Goal: Task Accomplishment & Management: Manage account settings

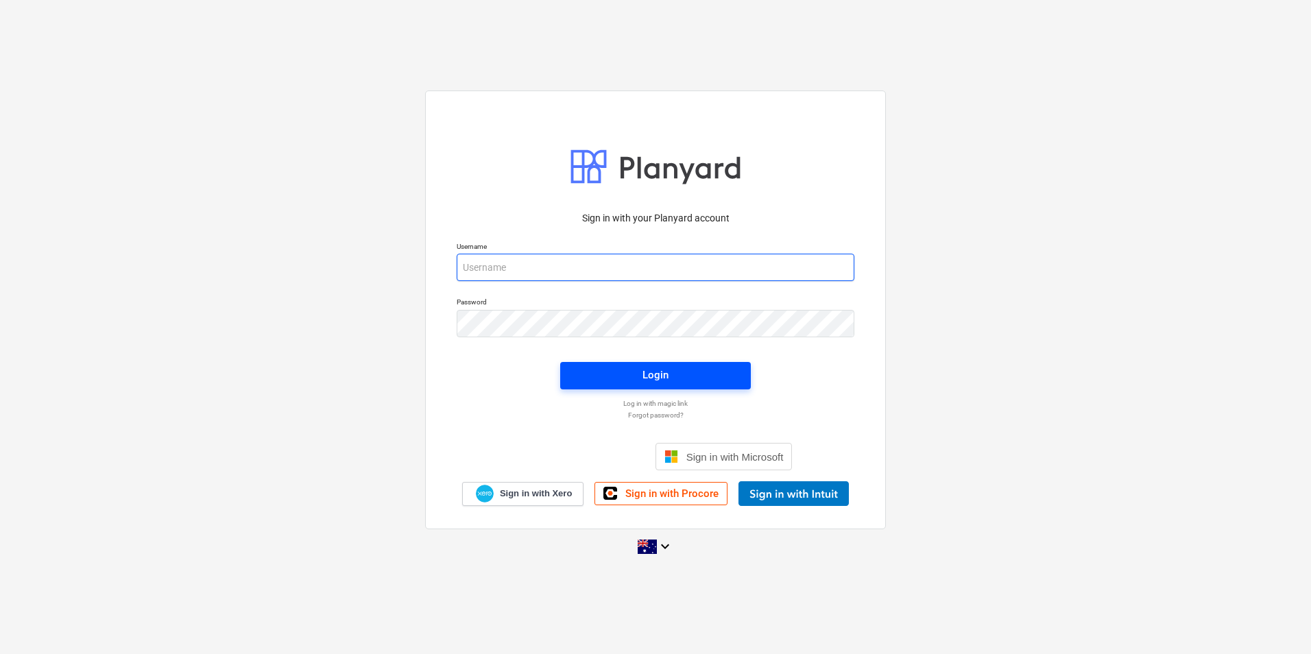
type input "[EMAIL_ADDRESS][DOMAIN_NAME]"
click at [650, 374] on div "Login" at bounding box center [655, 375] width 26 height 18
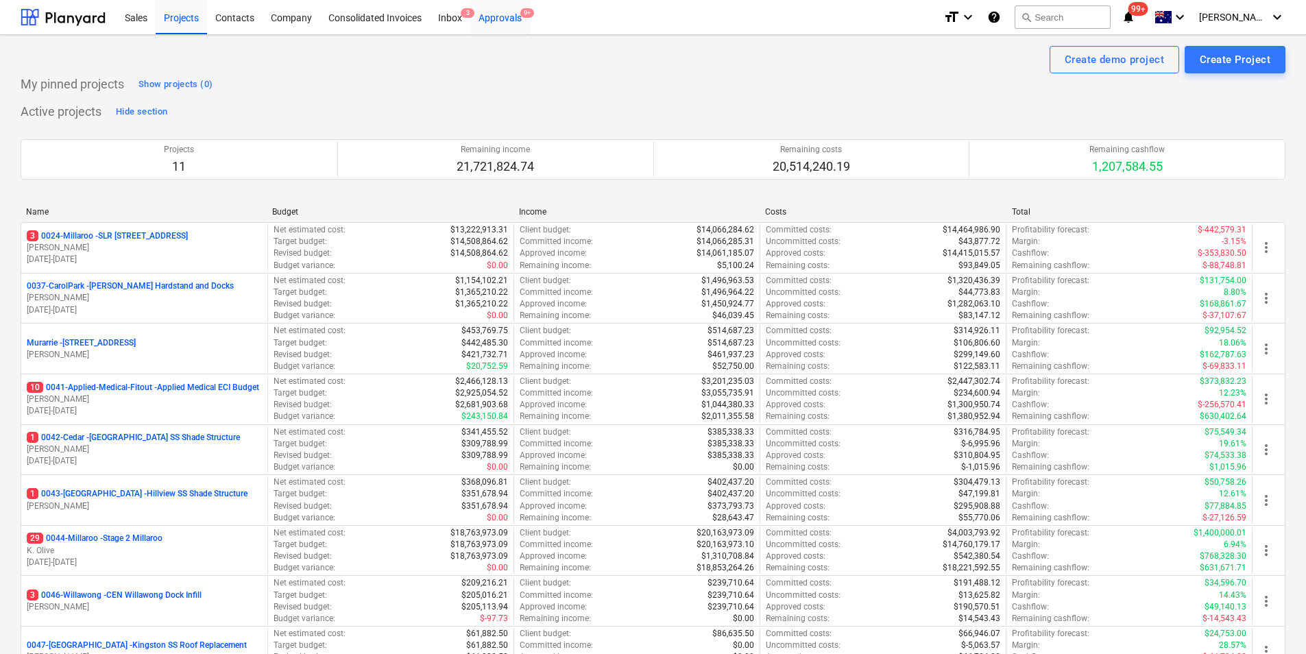
click at [504, 22] on div "Approvals 9+" at bounding box center [500, 16] width 60 height 35
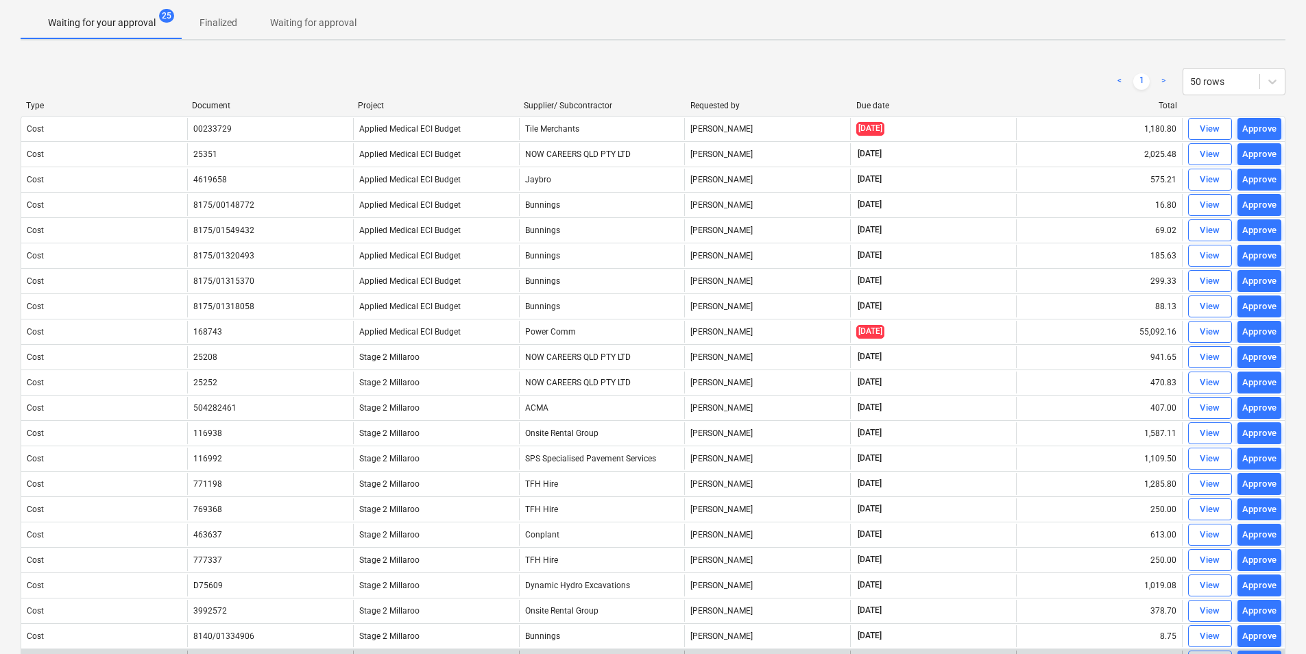
scroll to position [8, 0]
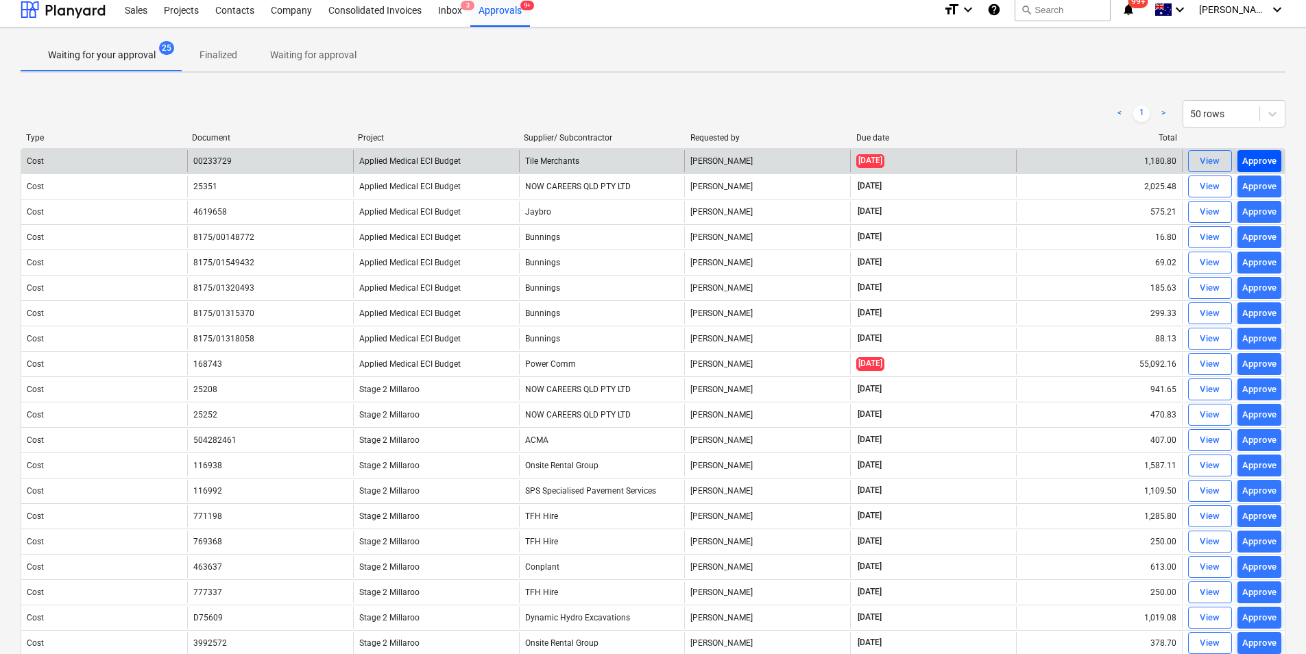
click at [1251, 158] on div "Approve" at bounding box center [1259, 162] width 35 height 16
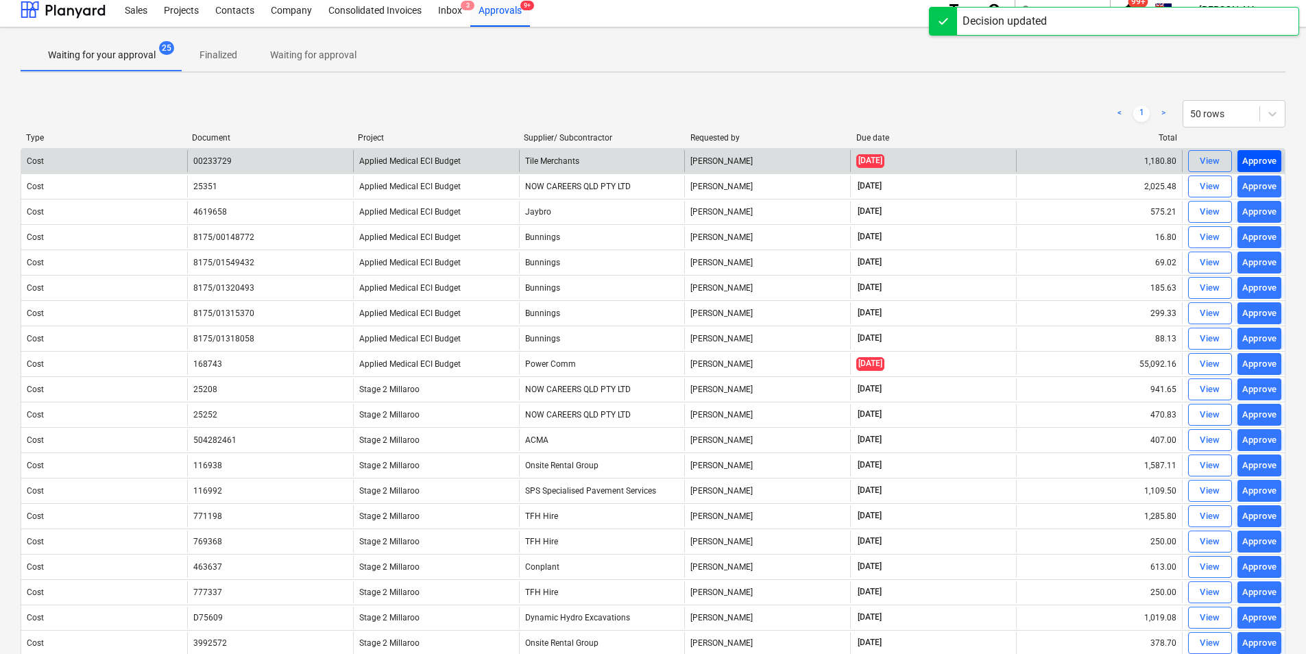
click at [1272, 162] on div "Approve" at bounding box center [1259, 162] width 35 height 16
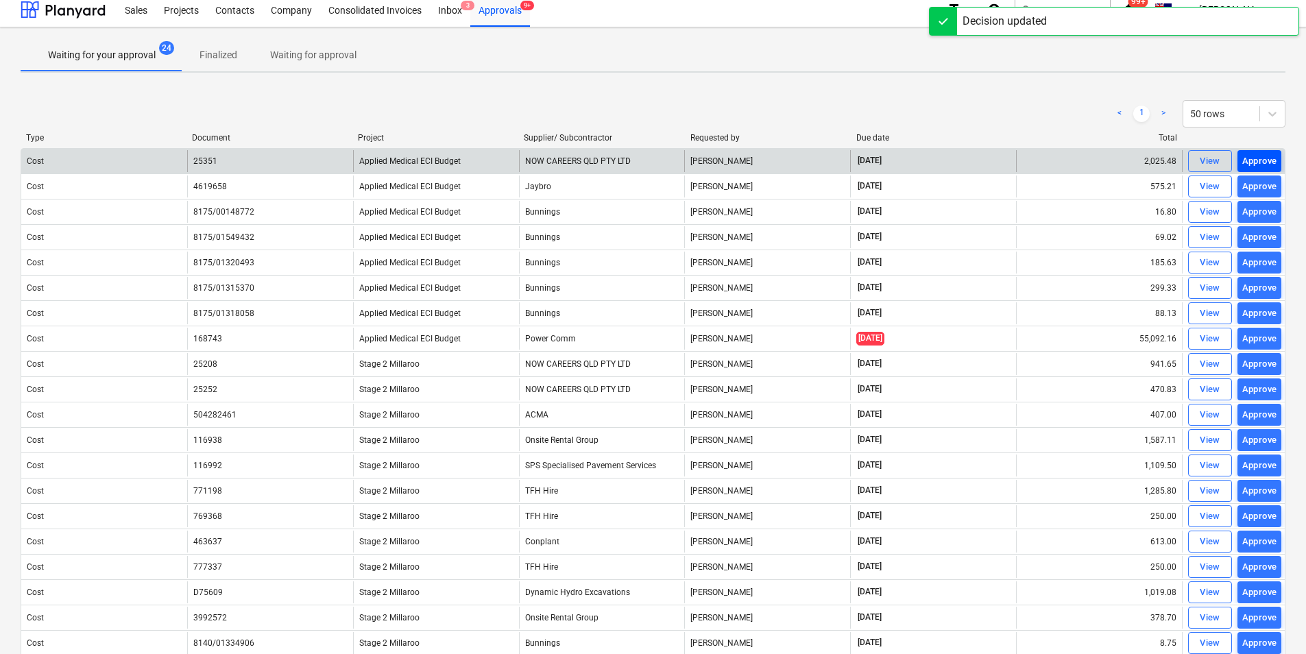
click at [1264, 155] on div "Approve" at bounding box center [1259, 162] width 35 height 16
click at [1263, 166] on div "Approve" at bounding box center [1259, 162] width 35 height 16
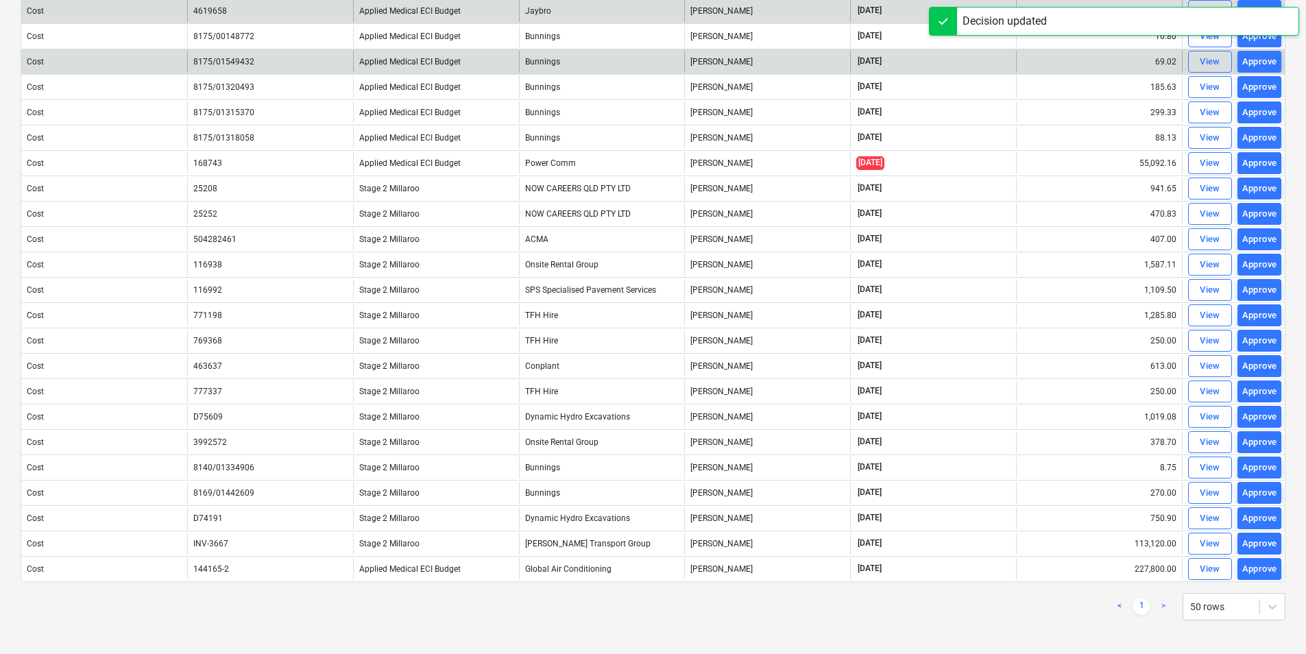
scroll to position [162, 0]
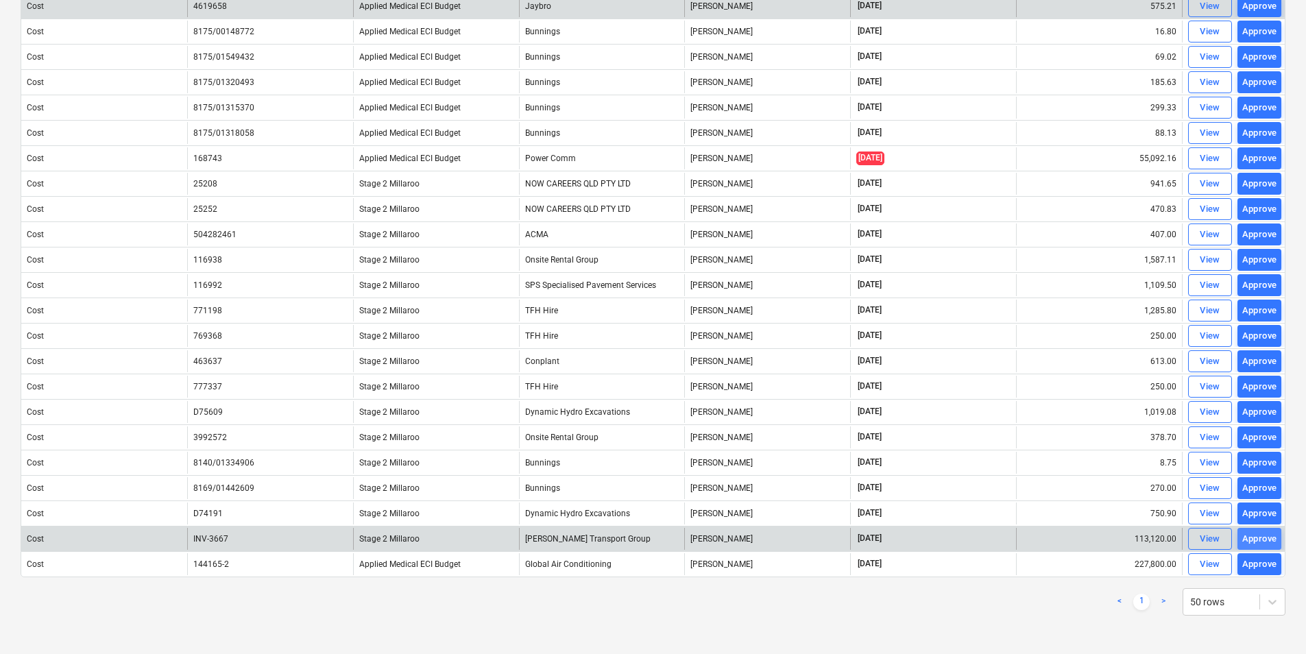
click at [1246, 538] on div "Approve" at bounding box center [1259, 539] width 35 height 16
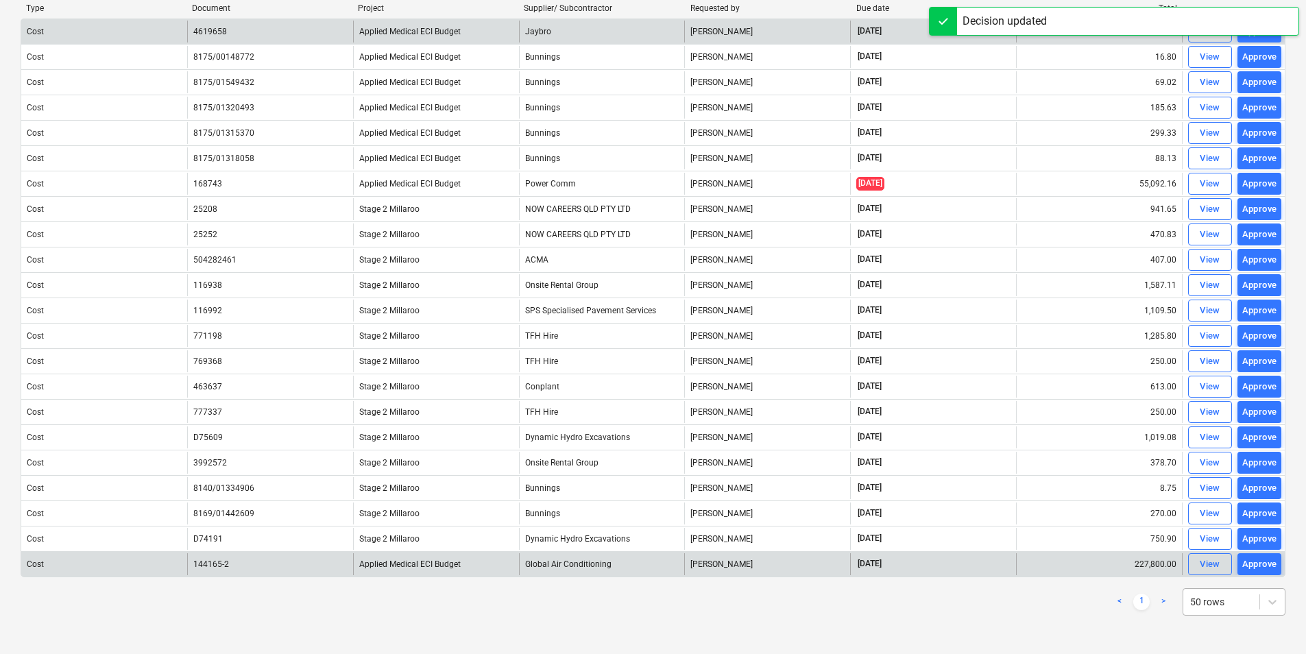
scroll to position [137, 0]
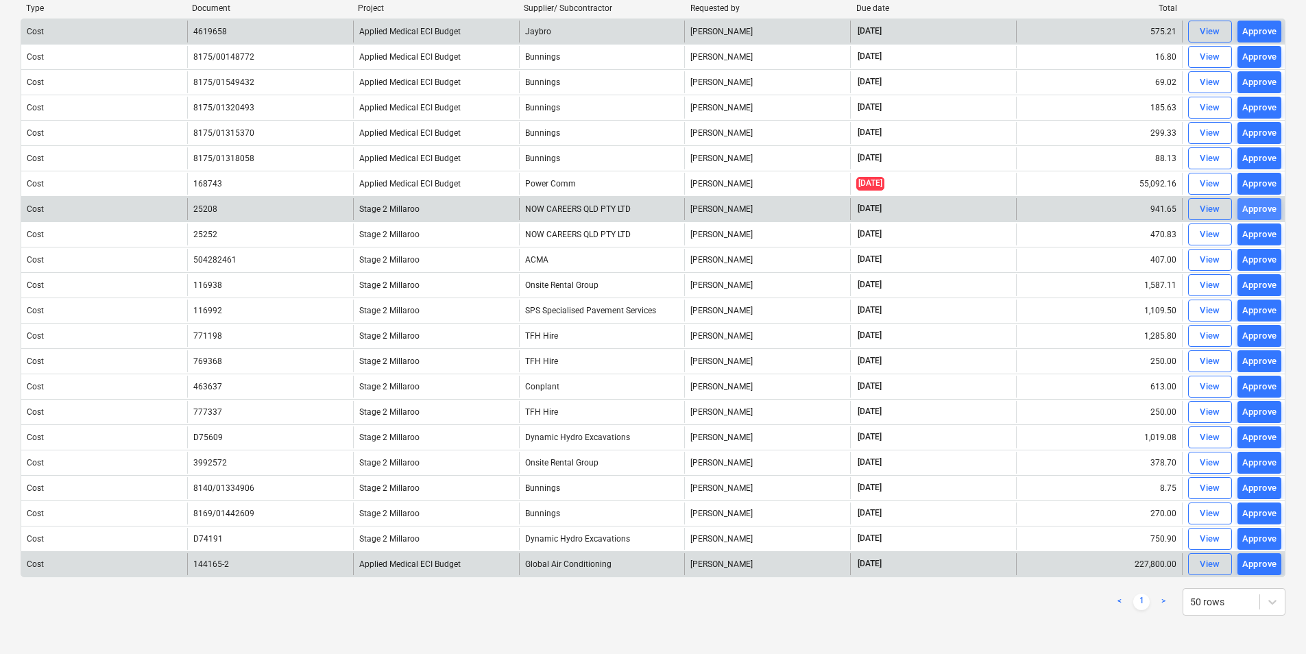
click at [1259, 209] on div "Approve" at bounding box center [1259, 210] width 35 height 16
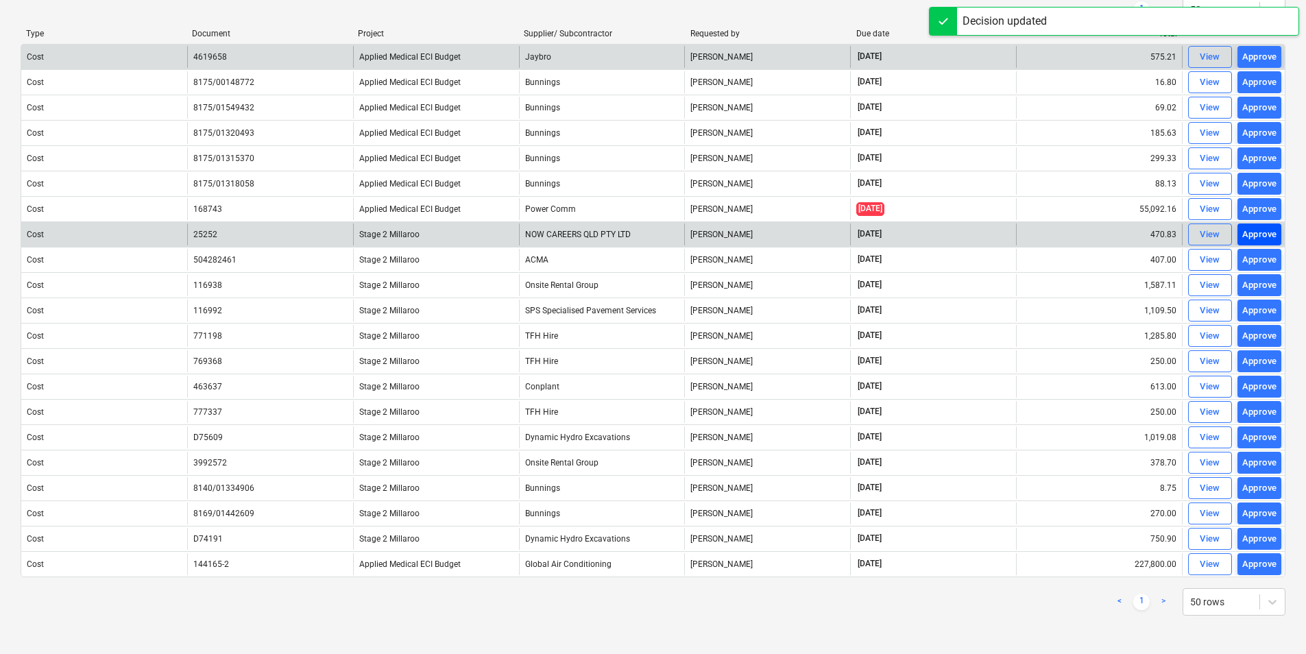
click at [1257, 228] on div "Approve" at bounding box center [1259, 235] width 35 height 16
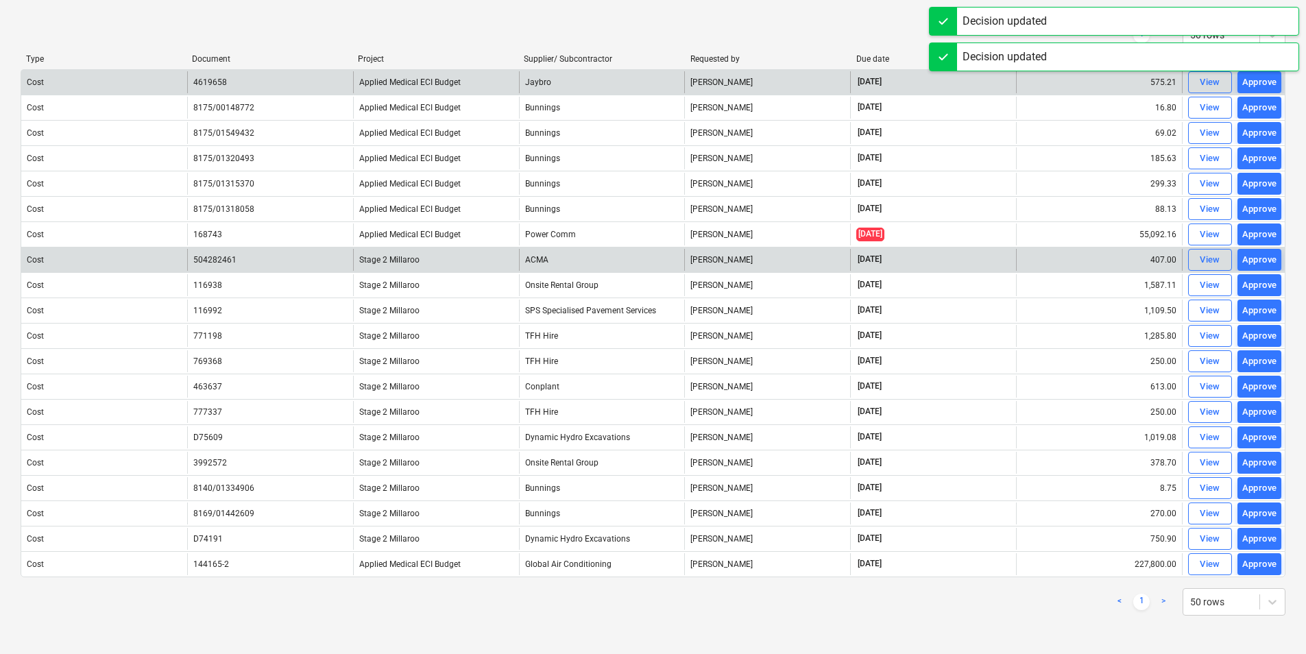
scroll to position [86, 0]
click at [1270, 256] on div "Approve" at bounding box center [1259, 260] width 35 height 16
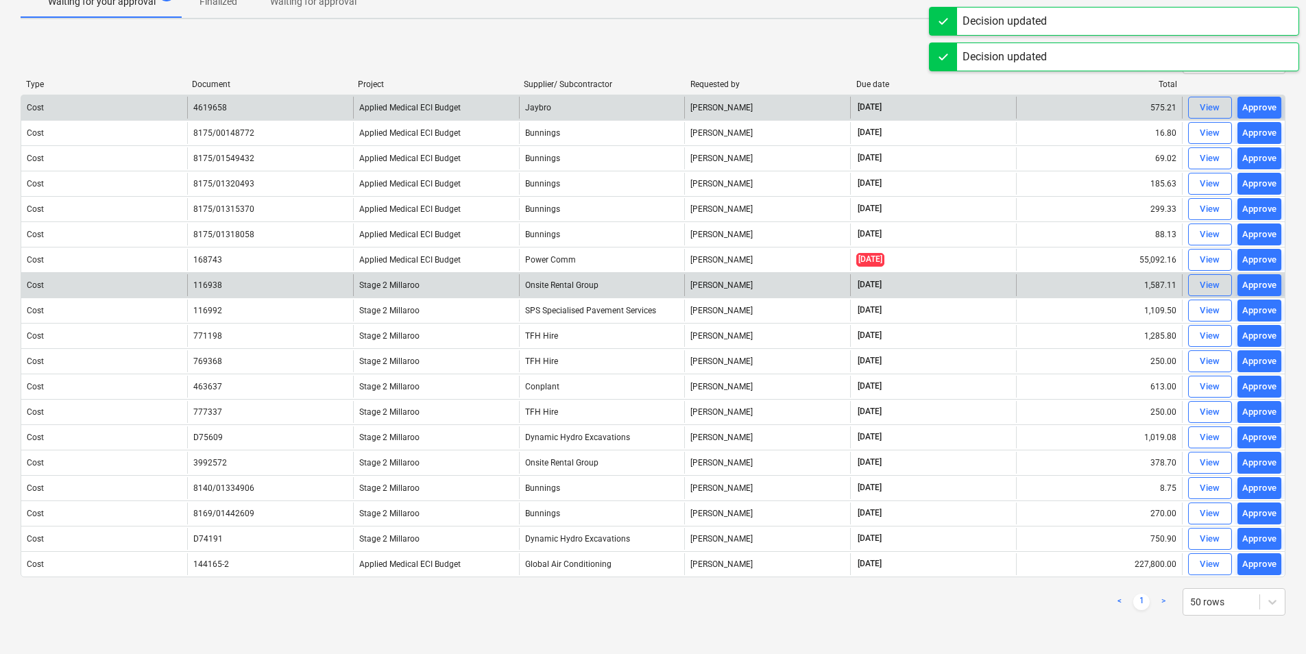
scroll to position [61, 0]
click at [1263, 281] on div "Approve" at bounding box center [1259, 286] width 35 height 16
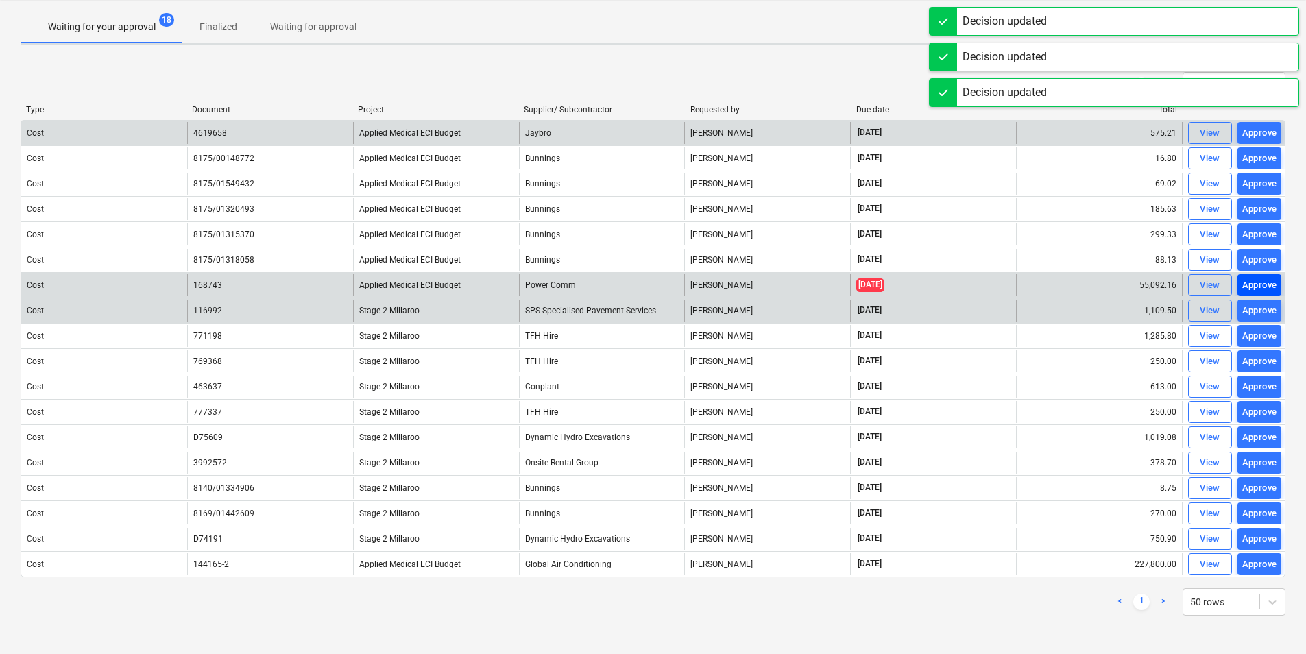
scroll to position [36, 0]
click at [1264, 280] on div "Approve" at bounding box center [1259, 286] width 35 height 16
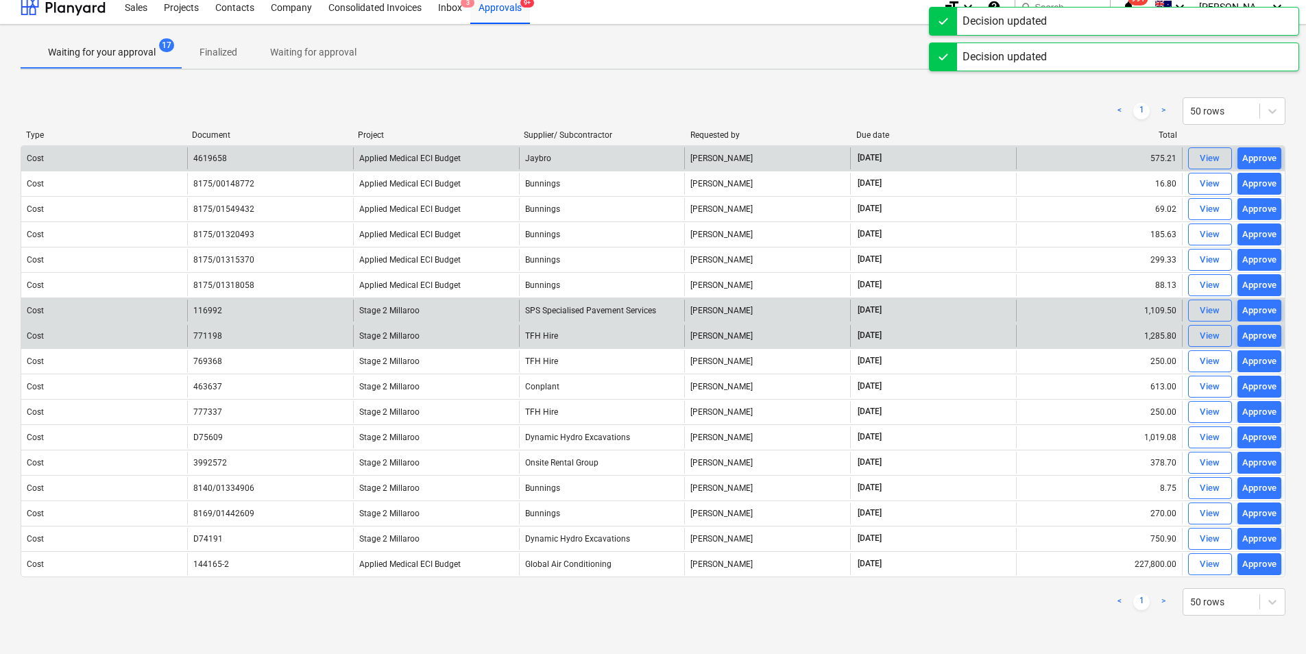
scroll to position [10, 0]
click at [1268, 313] on div "Approve" at bounding box center [1259, 311] width 35 height 16
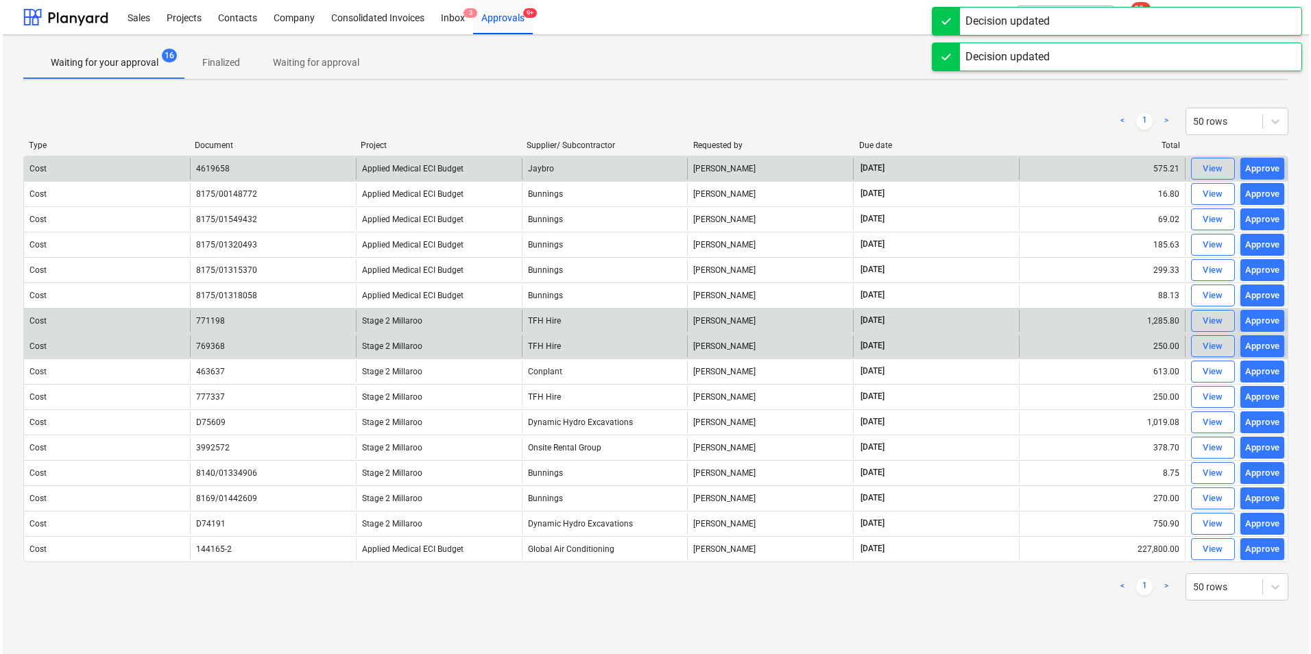
scroll to position [0, 0]
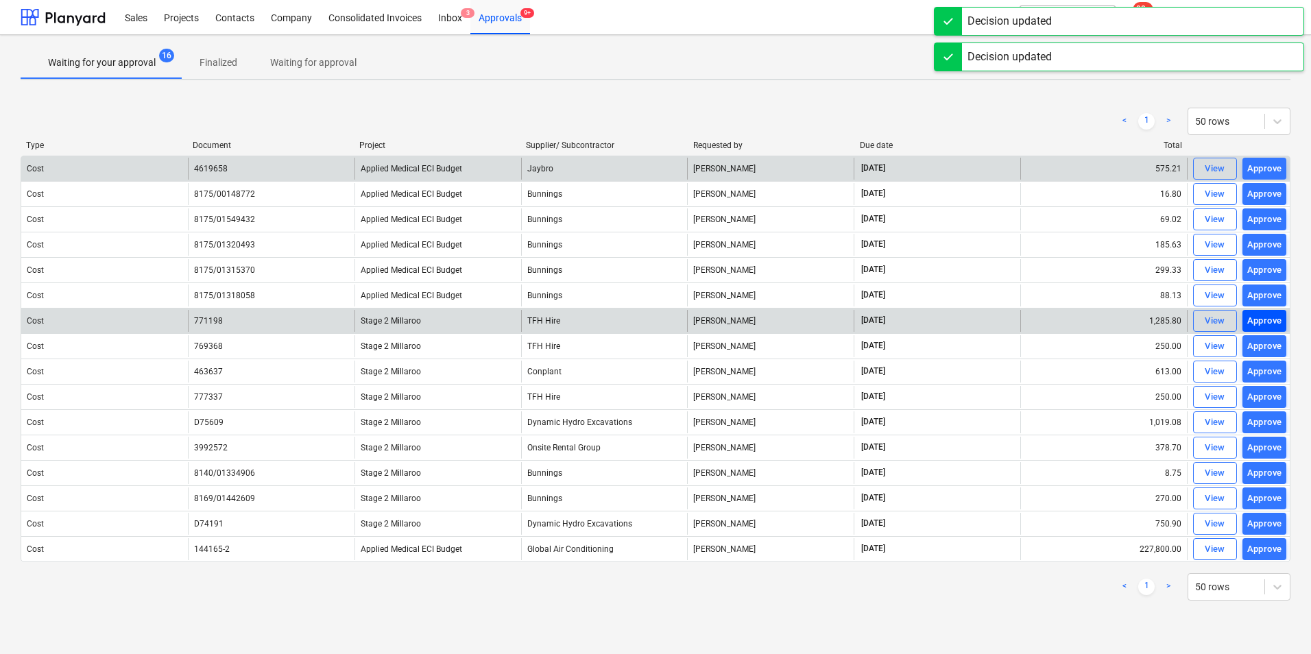
click at [1268, 318] on div "Approve" at bounding box center [1264, 321] width 35 height 16
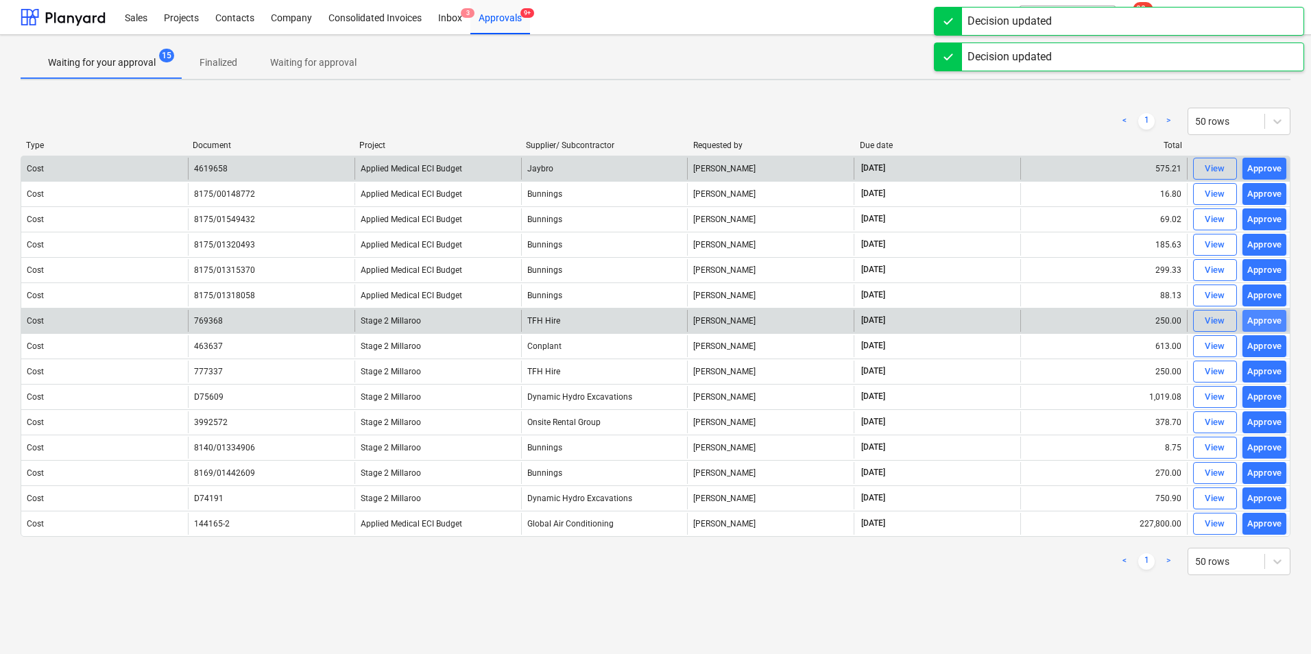
click at [1273, 319] on div "Approve" at bounding box center [1264, 321] width 35 height 16
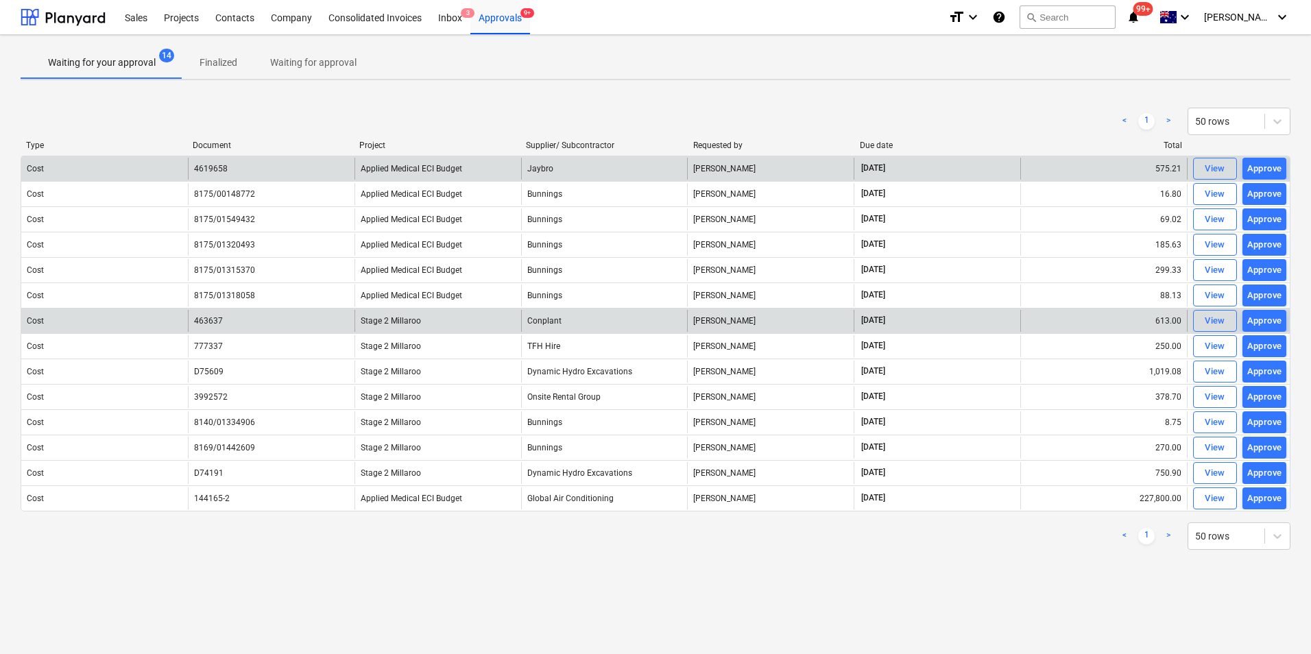
click at [1273, 319] on div "Approve" at bounding box center [1264, 321] width 35 height 16
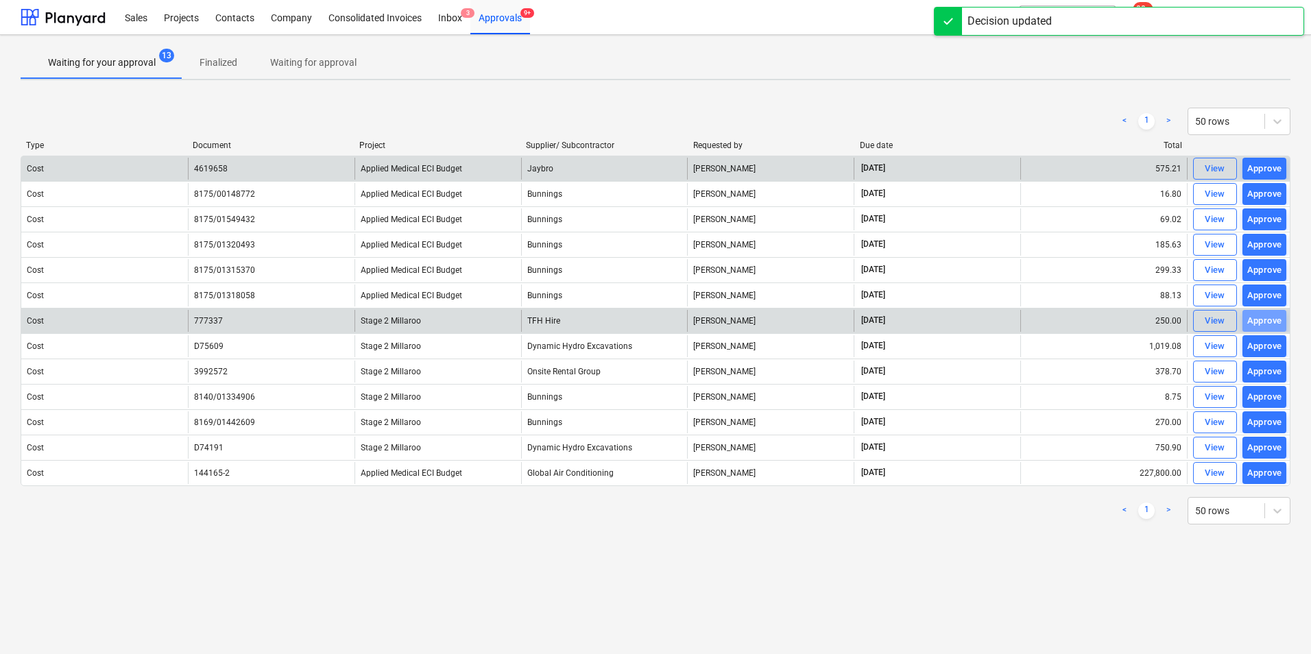
click at [1273, 322] on div "Approve" at bounding box center [1264, 321] width 35 height 16
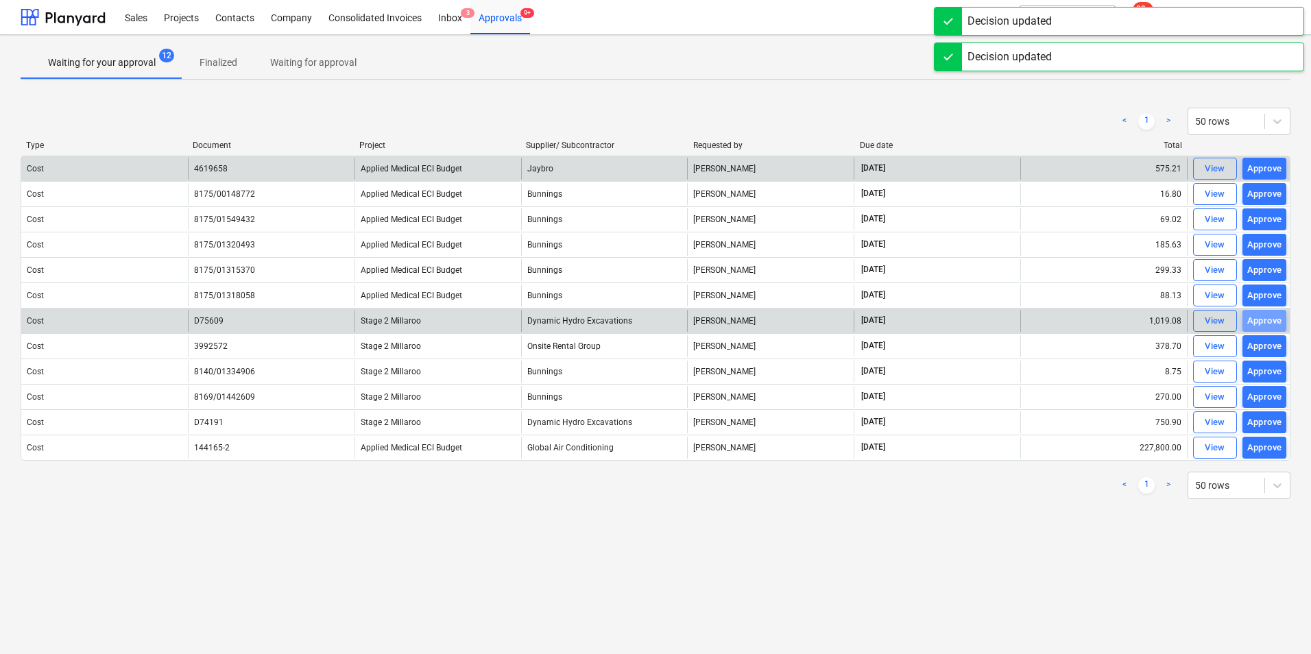
click at [1273, 322] on div "Approve" at bounding box center [1264, 321] width 35 height 16
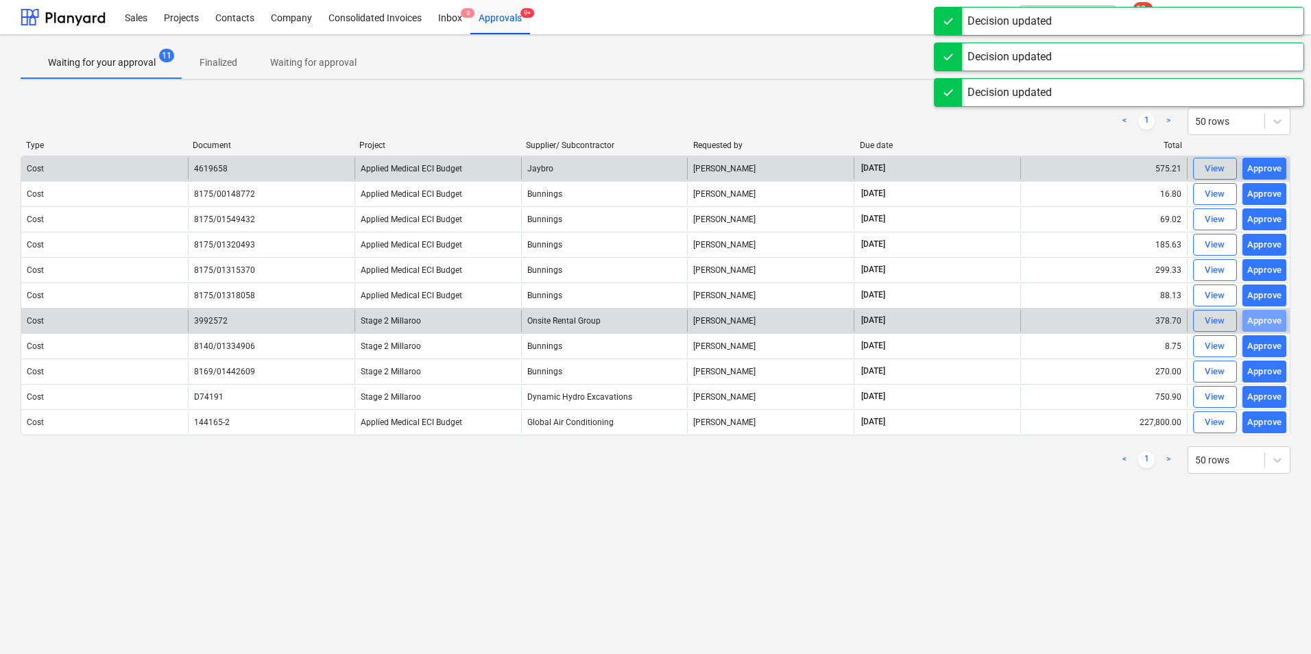
click at [1273, 322] on div "Approve" at bounding box center [1264, 321] width 35 height 16
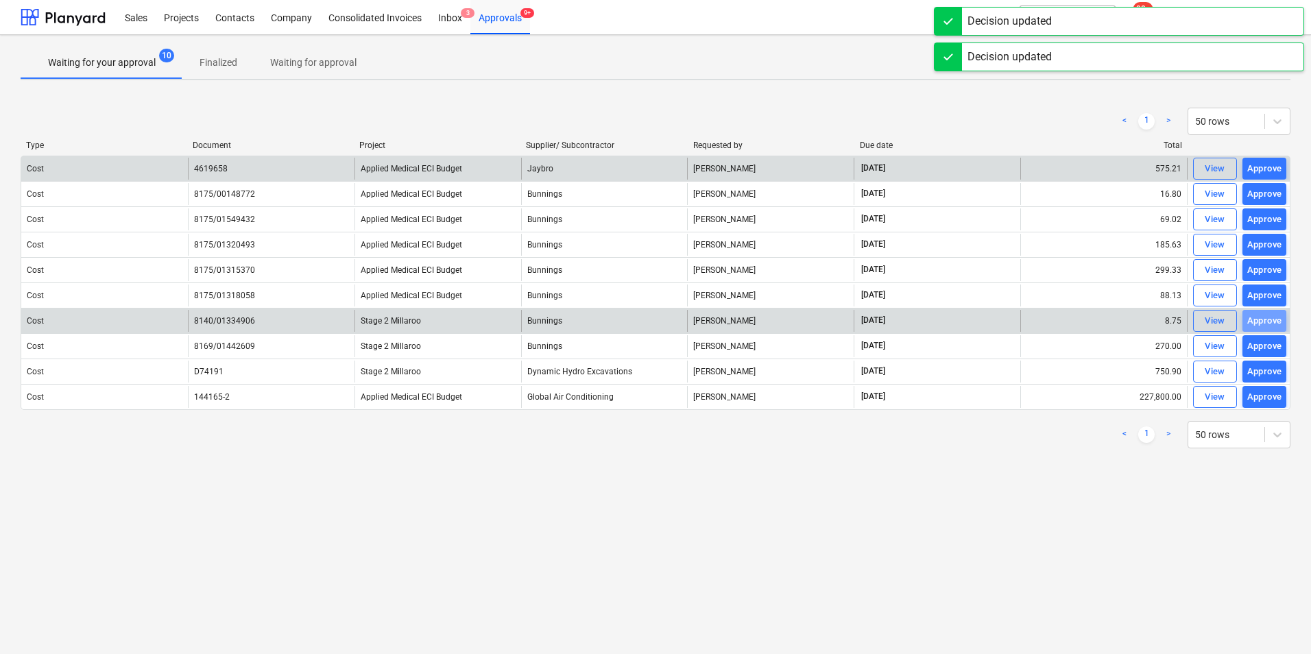
click at [1273, 322] on div "Approve" at bounding box center [1264, 321] width 35 height 16
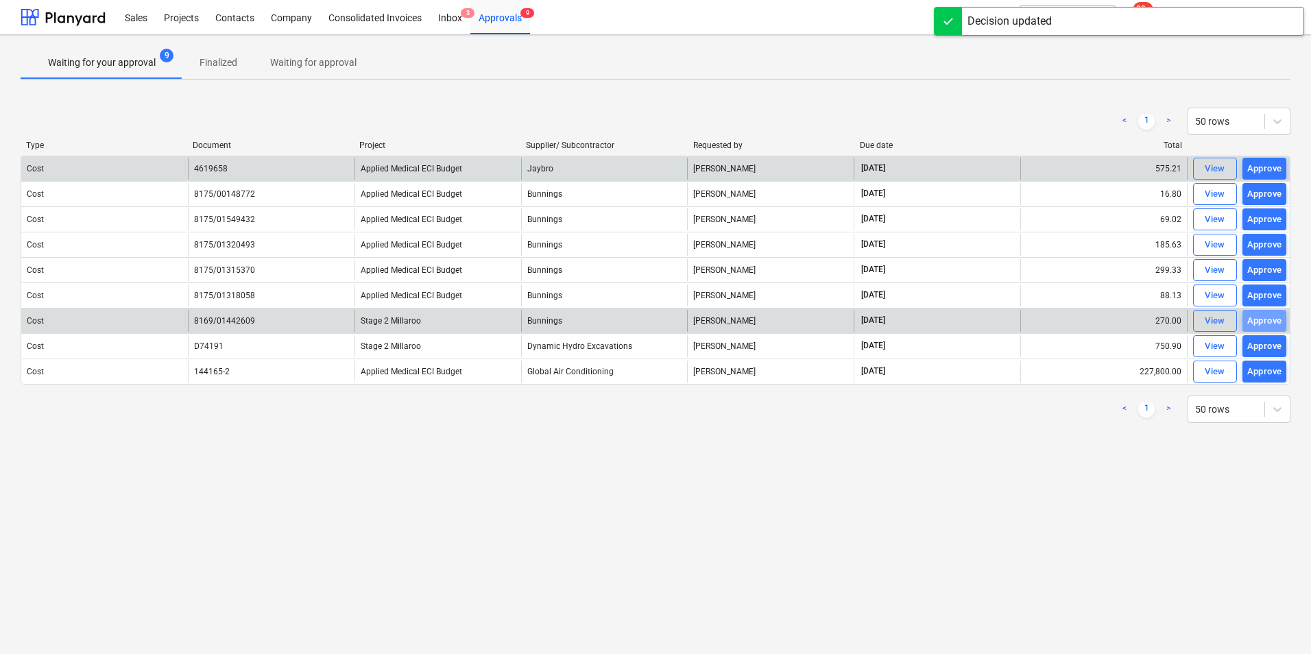
click at [1273, 322] on div "Approve" at bounding box center [1264, 321] width 35 height 16
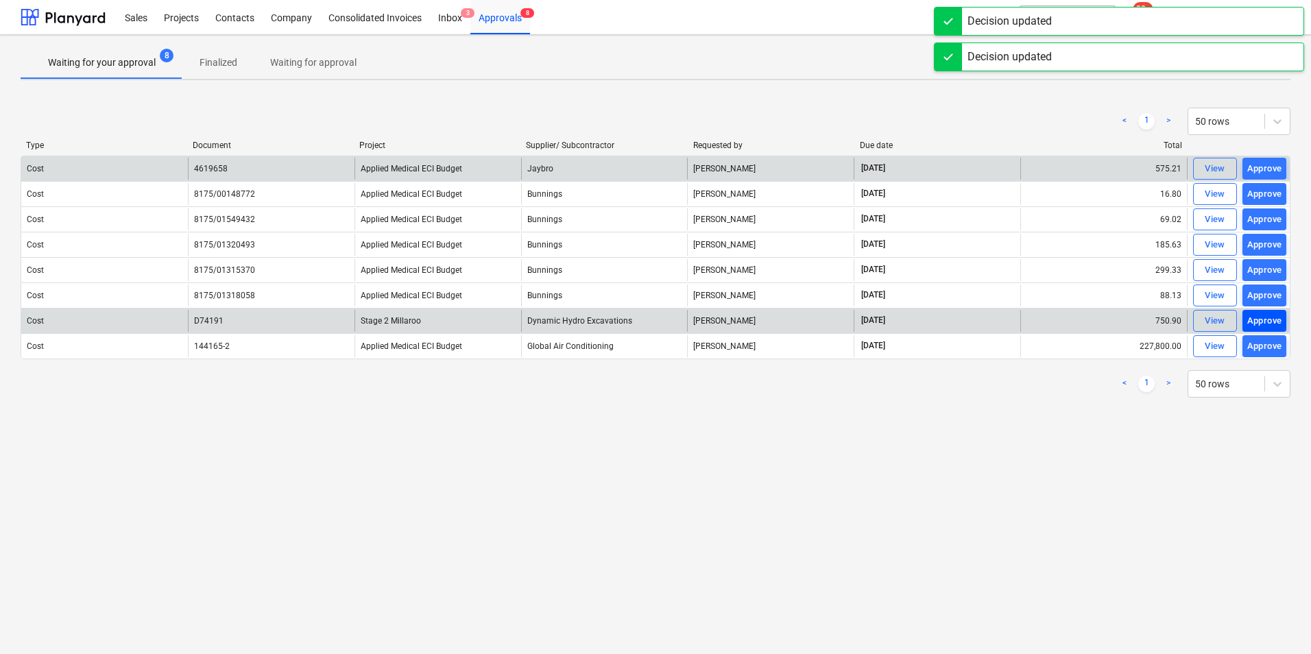
click at [1282, 315] on button "Approve" at bounding box center [1264, 321] width 44 height 22
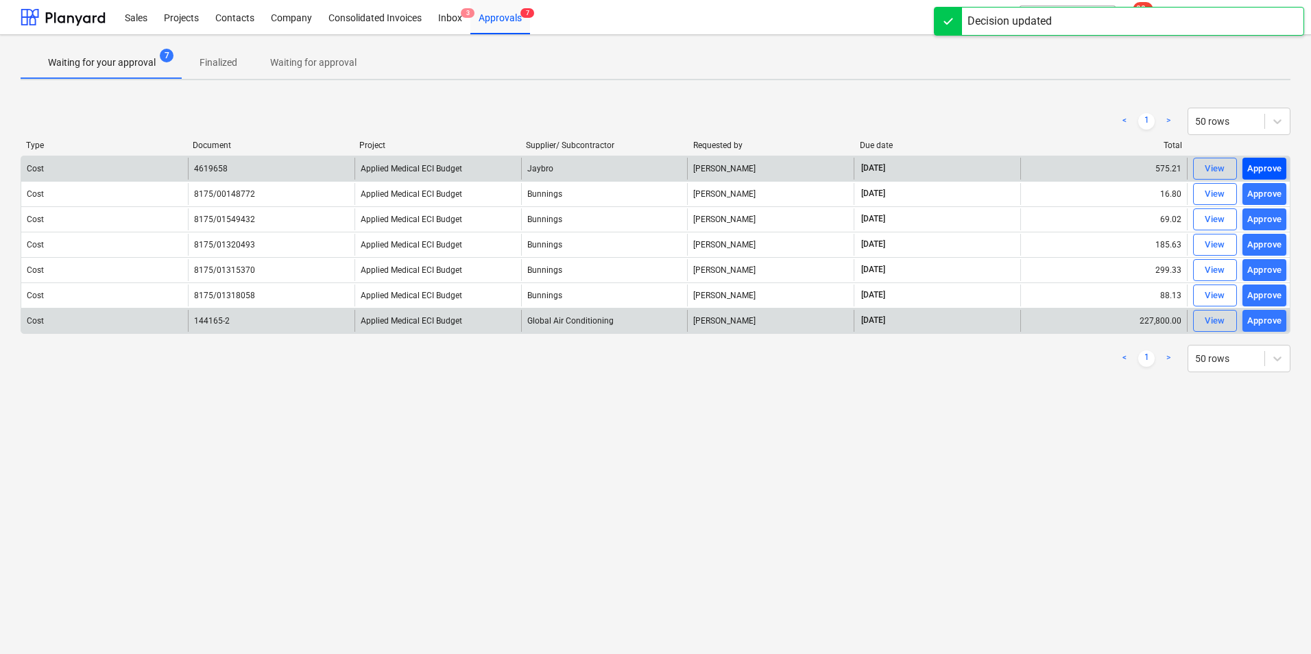
click at [1280, 165] on div "Approve" at bounding box center [1264, 169] width 35 height 16
click at [1279, 166] on div "Approve" at bounding box center [1264, 169] width 35 height 16
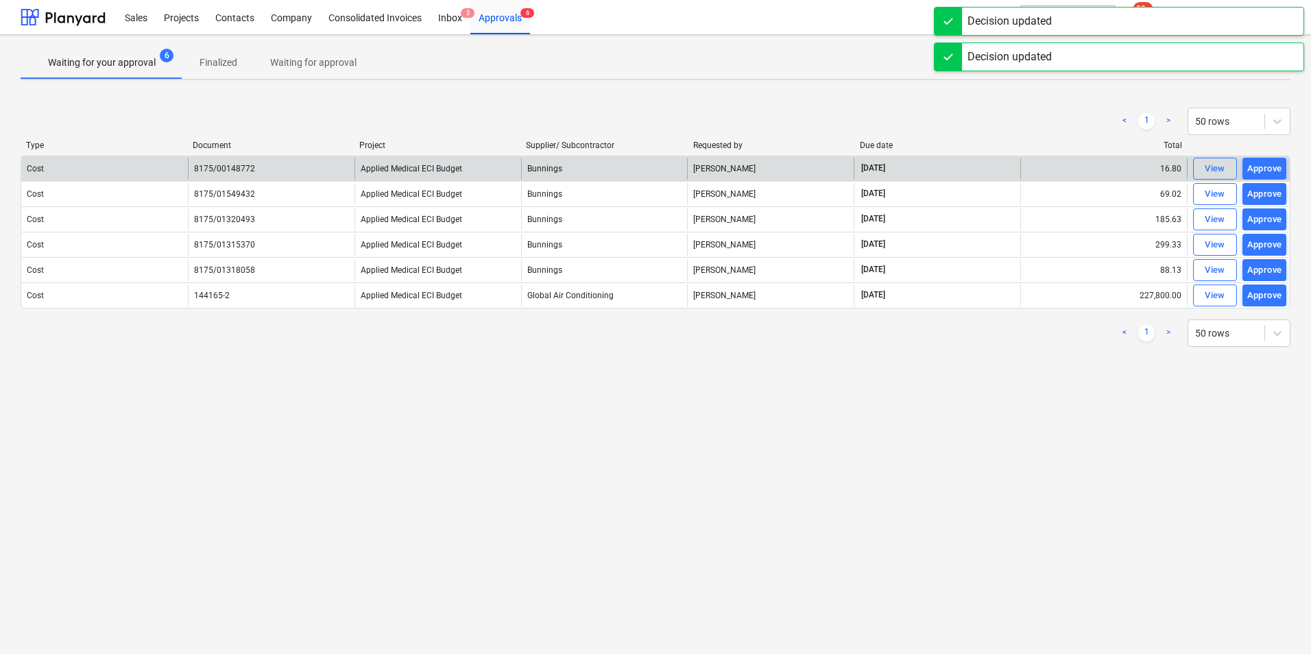
click at [1273, 173] on div "Approve" at bounding box center [1264, 169] width 35 height 16
click at [1275, 171] on div "Approve" at bounding box center [1264, 169] width 35 height 16
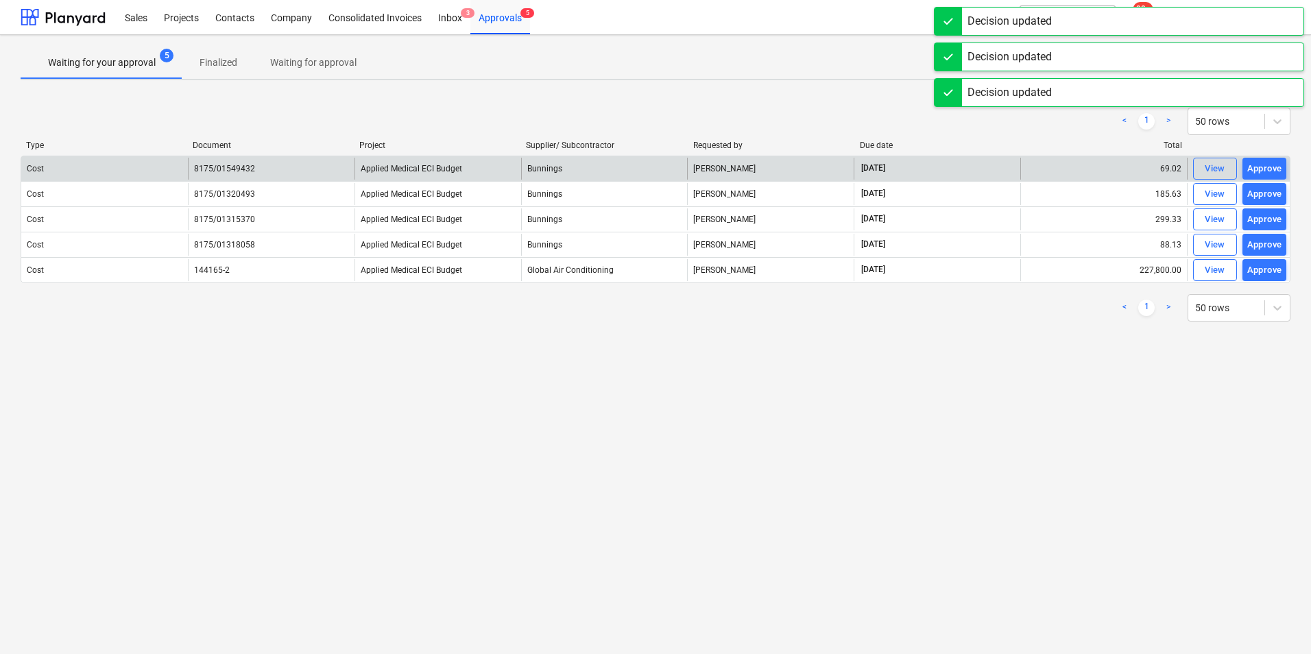
click at [1275, 171] on div "Approve" at bounding box center [1264, 169] width 35 height 16
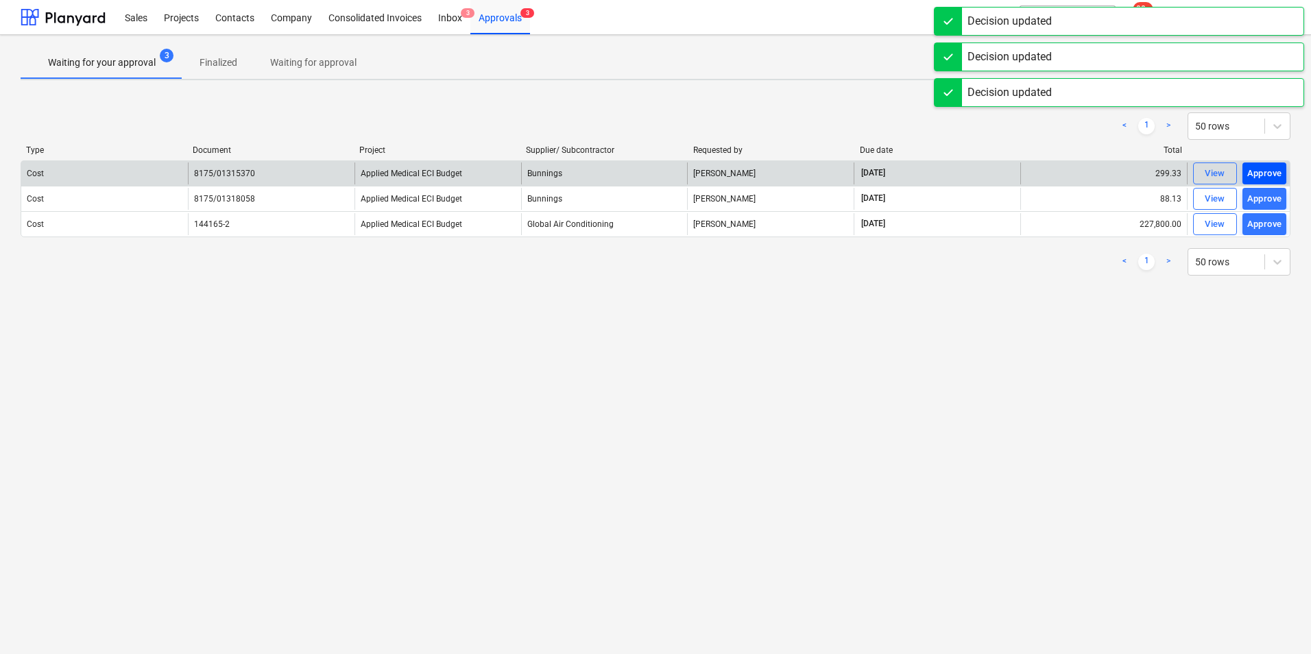
click at [1277, 168] on div "Approve" at bounding box center [1264, 174] width 35 height 16
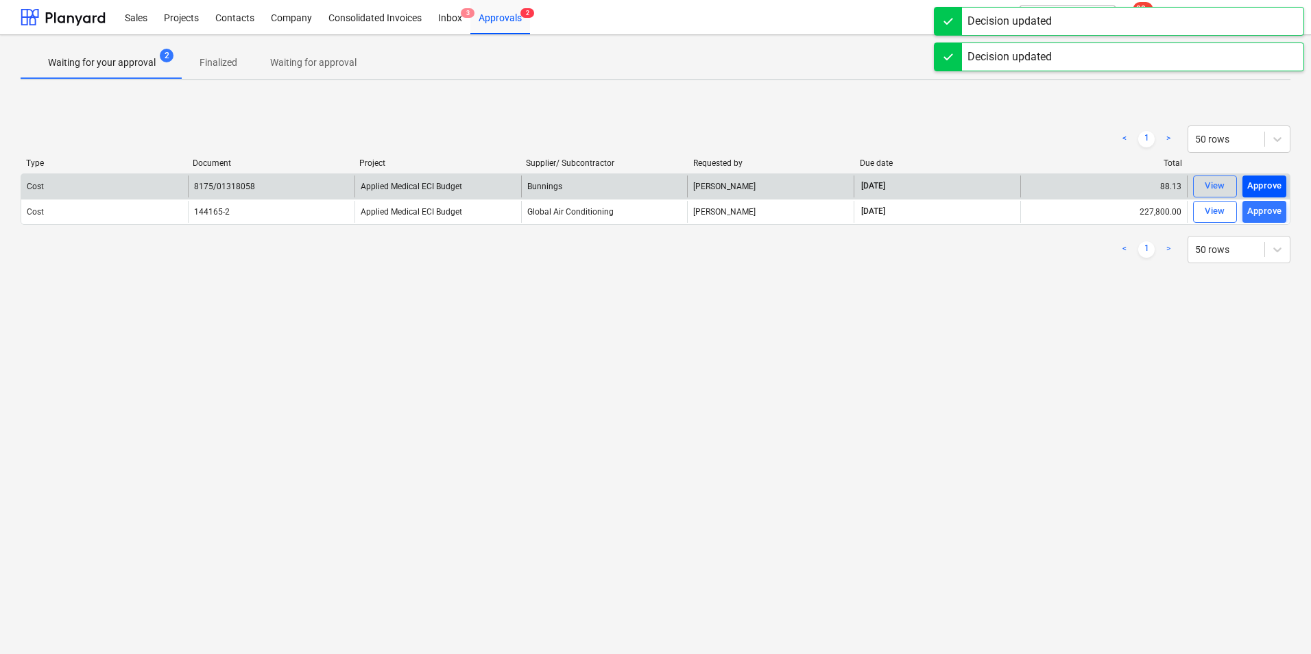
click at [1272, 184] on div "Approve" at bounding box center [1264, 186] width 35 height 16
